Goal: Information Seeking & Learning: Learn about a topic

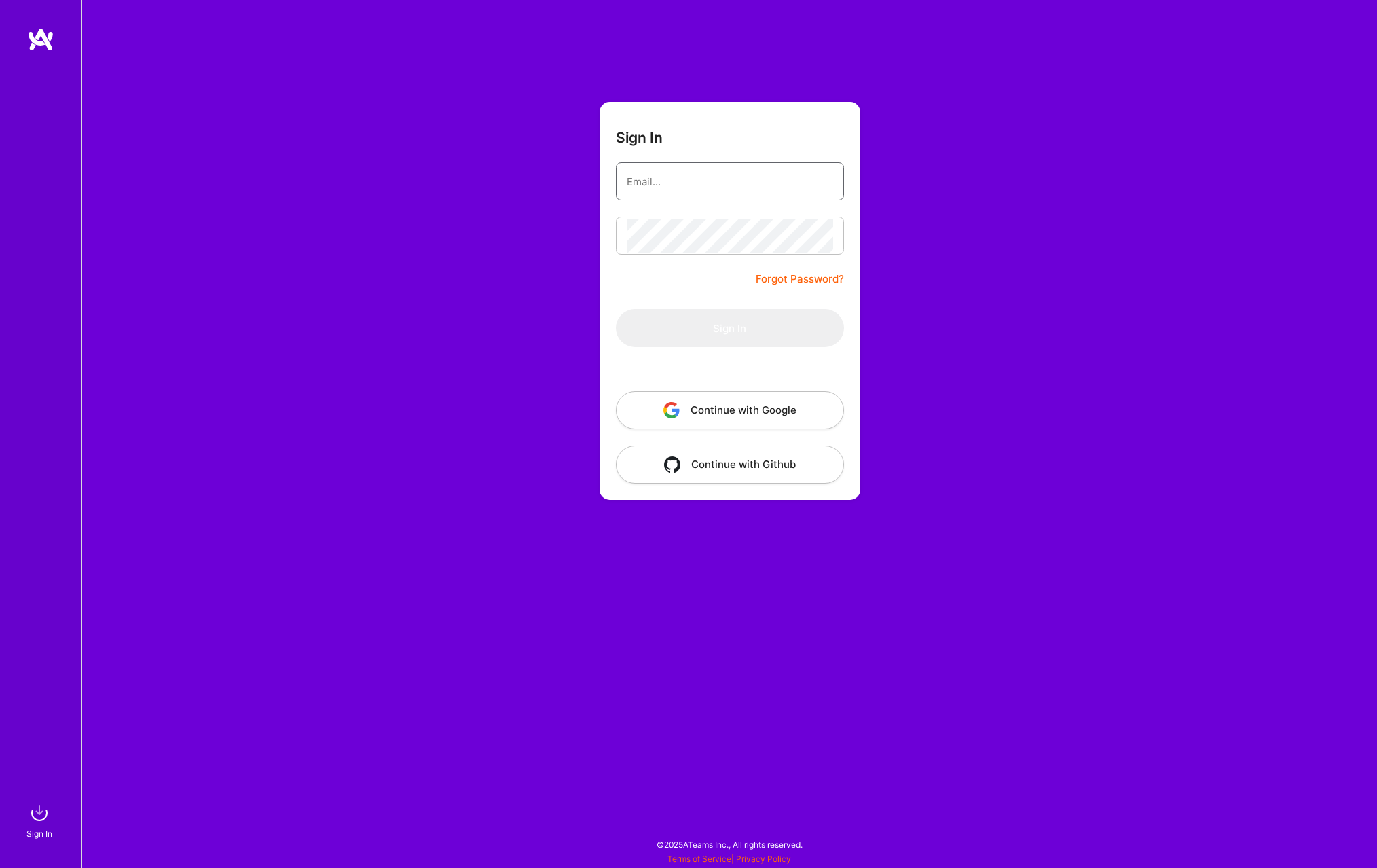
type input "[EMAIL_ADDRESS][DOMAIN_NAME]"
click at [694, 346] on button "Sign In" at bounding box center [730, 328] width 228 height 38
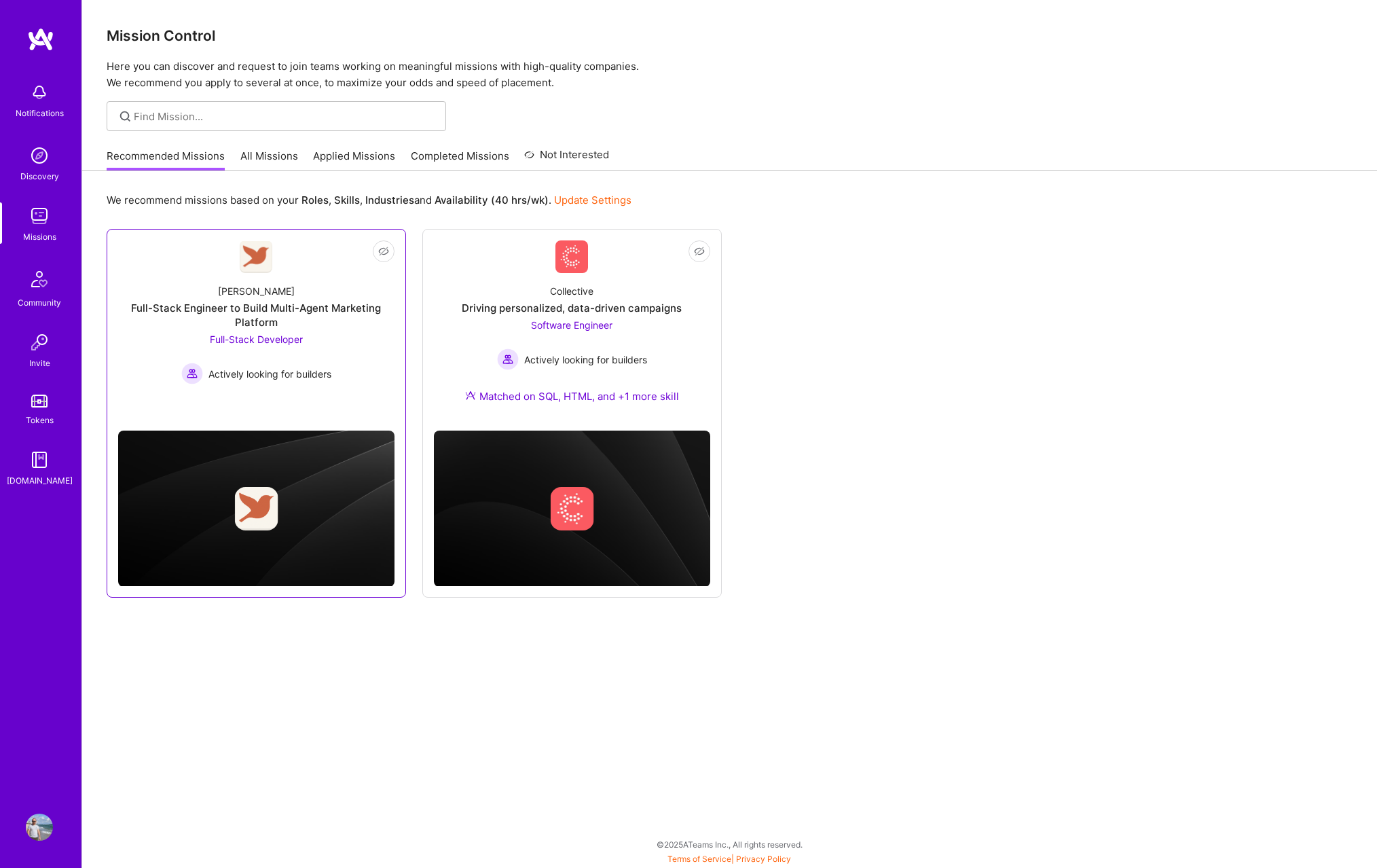
click at [329, 376] on span "Actively looking for builders" at bounding box center [270, 374] width 123 height 14
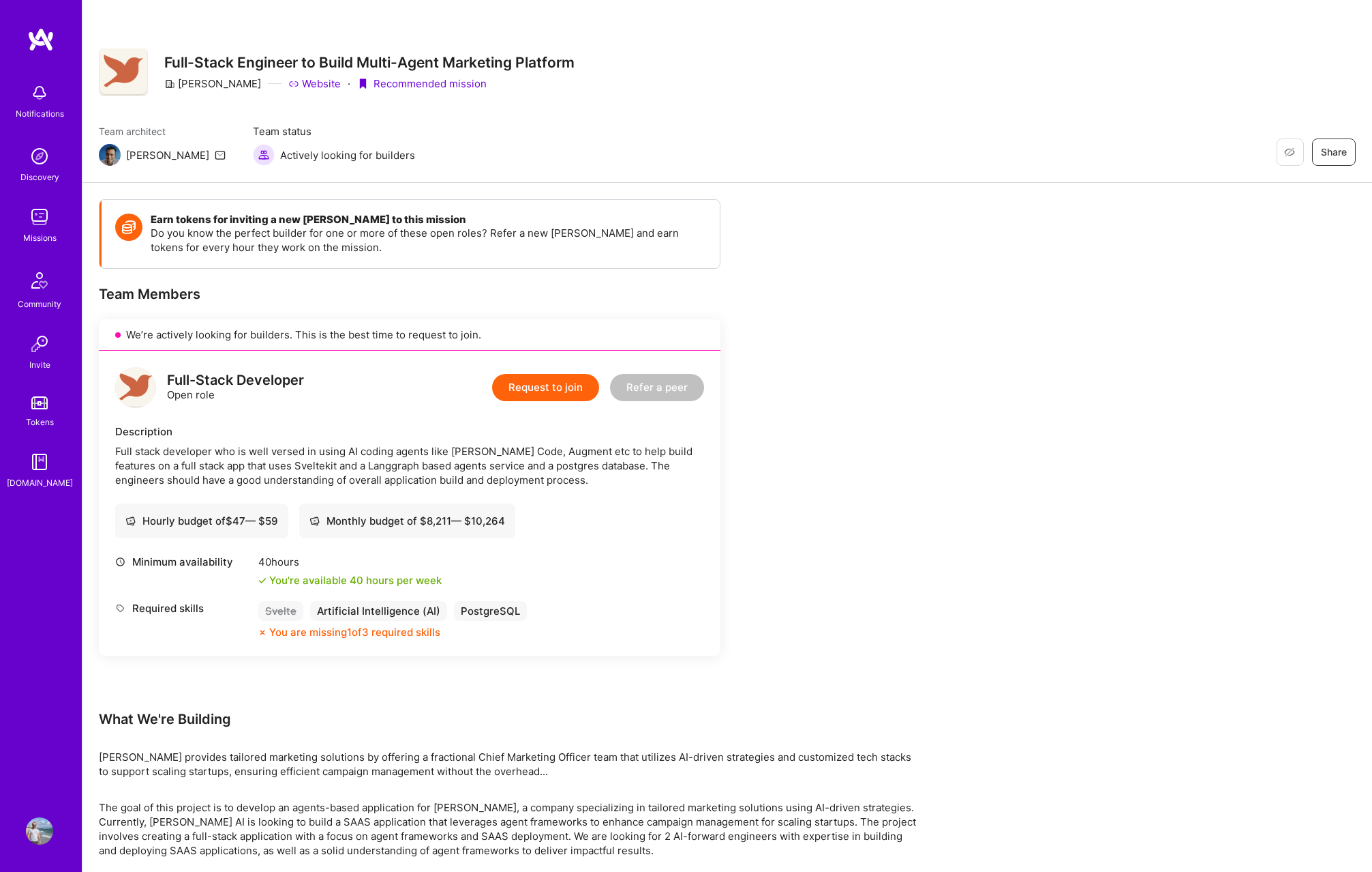
click at [203, 376] on div "Full-Stack Developer" at bounding box center [236, 380] width 137 height 14
click at [182, 383] on div "Full-Stack Developer" at bounding box center [236, 380] width 137 height 14
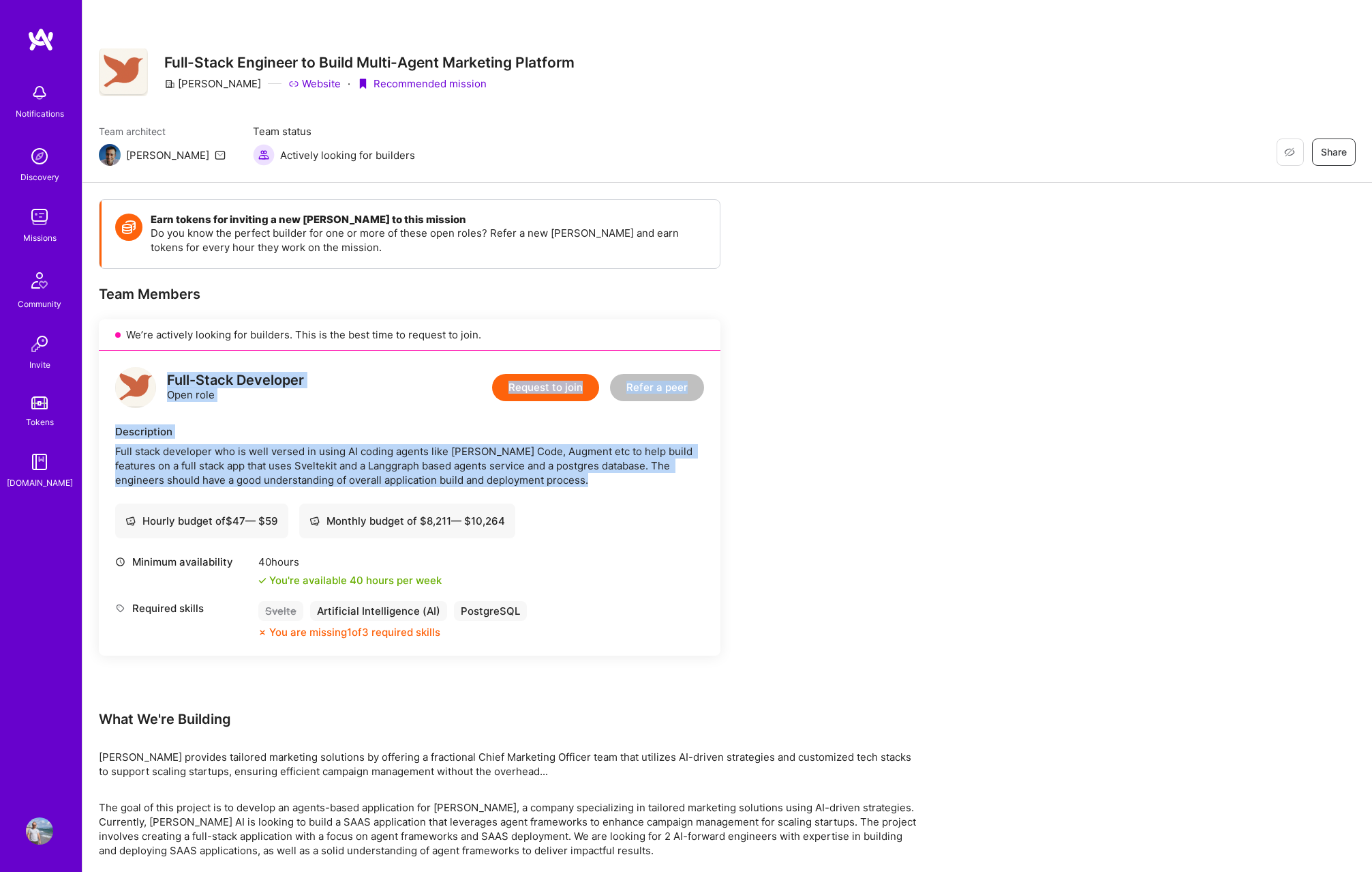
drag, startPoint x: 182, startPoint y: 383, endPoint x: 542, endPoint y: 480, distance: 372.8
click at [542, 480] on div "Full-Stack Developer Open role Request to join Refer a peer Description Full st…" at bounding box center [409, 502] width 622 height 304
click at [542, 480] on div "Full stack developer who is well versed in using AI coding agents like Claude C…" at bounding box center [410, 465] width 589 height 43
drag, startPoint x: 542, startPoint y: 480, endPoint x: 119, endPoint y: 426, distance: 426.4
click at [119, 426] on div "Description Full stack developer who is well versed in using AI coding agents l…" at bounding box center [410, 455] width 589 height 62
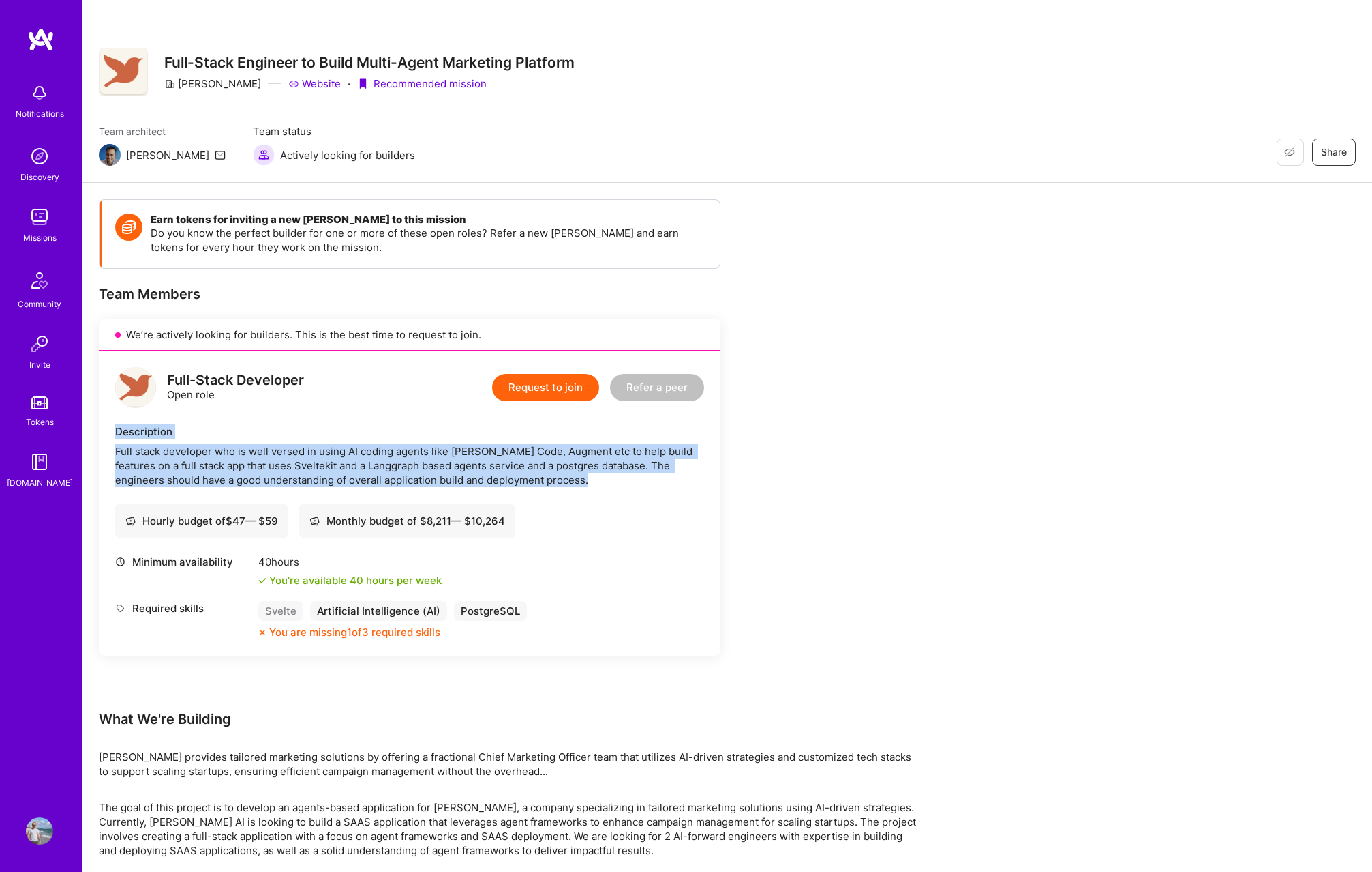
click at [119, 426] on div "Description" at bounding box center [410, 431] width 589 height 14
drag, startPoint x: 119, startPoint y: 426, endPoint x: 508, endPoint y: 478, distance: 392.5
click at [508, 478] on div "Description Full stack developer who is well versed in using AI coding agents l…" at bounding box center [410, 455] width 589 height 62
click at [508, 478] on div "Full stack developer who is well versed in using AI coding agents like Claude C…" at bounding box center [410, 465] width 589 height 43
